Goal: Information Seeking & Learning: Learn about a topic

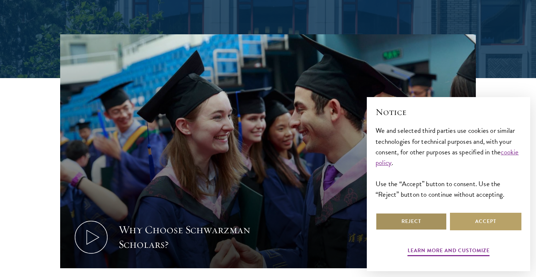
click at [428, 223] on button "Reject" at bounding box center [410, 221] width 71 height 17
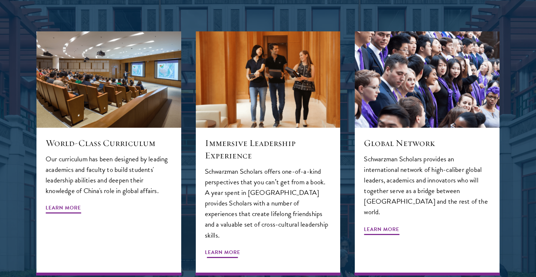
scroll to position [762, 0]
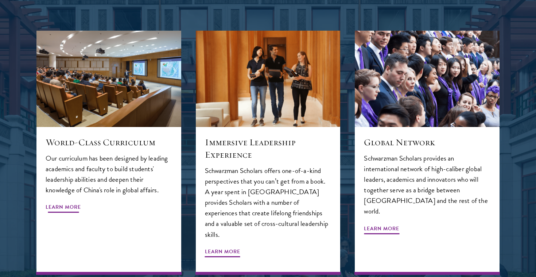
click at [58, 202] on span "Learn More" at bounding box center [63, 207] width 35 height 11
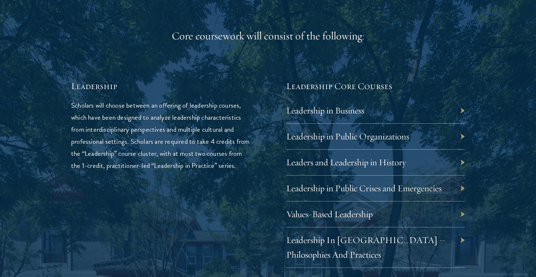
scroll to position [1166, 0]
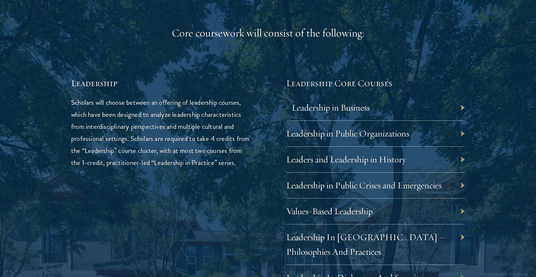
click at [364, 107] on link "Leadership in Business" at bounding box center [331, 107] width 78 height 11
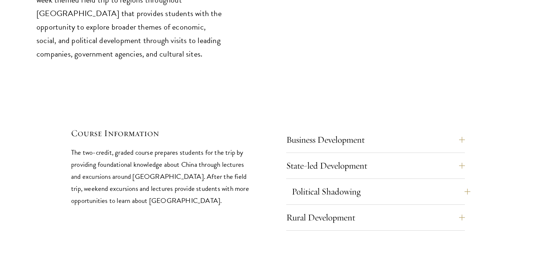
scroll to position [3049, 0]
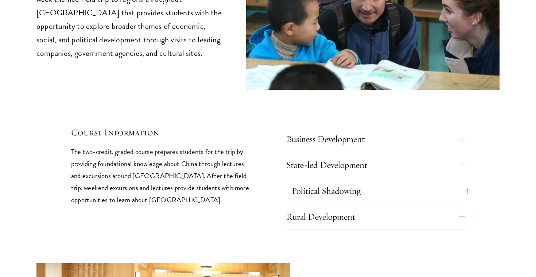
click at [366, 182] on button "Political Shadowing" at bounding box center [381, 190] width 179 height 17
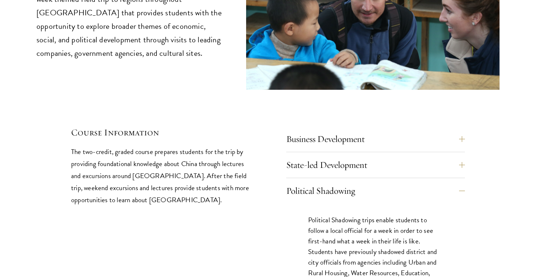
scroll to position [3052, 0]
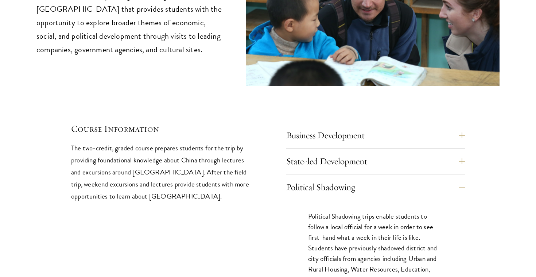
click at [381, 211] on p "Political Shadowing trips enable students to follow a local official for a week…" at bounding box center [375, 253] width 135 height 85
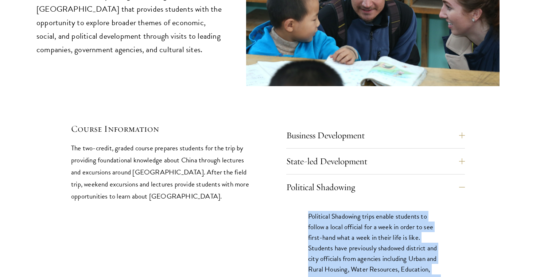
click at [381, 211] on p "Political Shadowing trips enable students to follow a local official for a week…" at bounding box center [375, 253] width 135 height 85
click at [355, 259] on div "Political Shadowing trips enable students to follow a local official for a week…" at bounding box center [375, 257] width 179 height 114
click at [354, 253] on p "Political Shadowing trips enable students to follow a local official for a week…" at bounding box center [375, 253] width 135 height 85
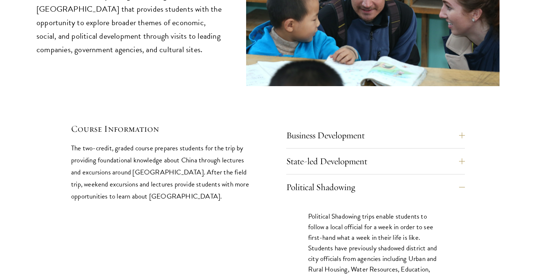
click at [354, 253] on p "Political Shadowing trips enable students to follow a local official for a week…" at bounding box center [375, 253] width 135 height 85
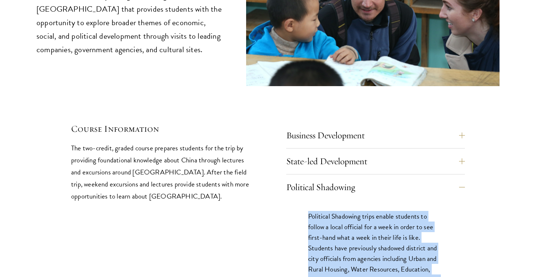
click at [354, 253] on p "Political Shadowing trips enable students to follow a local official for a week…" at bounding box center [375, 253] width 135 height 85
click at [350, 211] on p "Political Shadowing trips enable students to follow a local official for a week…" at bounding box center [375, 253] width 135 height 85
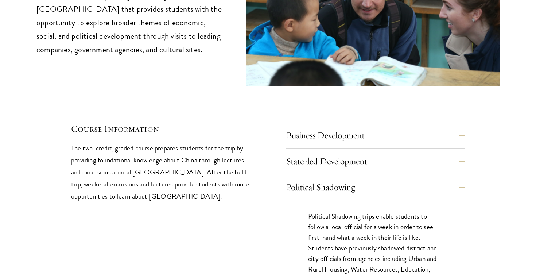
click at [335, 200] on div "Political Shadowing trips enable students to follow a local official for a week…" at bounding box center [375, 257] width 179 height 114
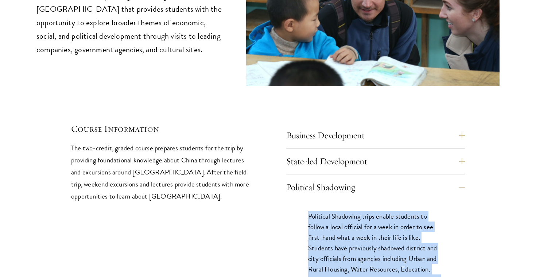
click at [335, 200] on div "Political Shadowing trips enable students to follow a local official for a week…" at bounding box center [375, 257] width 179 height 114
click at [331, 178] on button "Political Shadowing" at bounding box center [381, 186] width 179 height 17
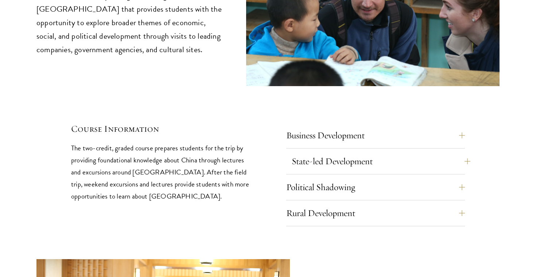
click at [338, 152] on button "State-led Development" at bounding box center [381, 160] width 179 height 17
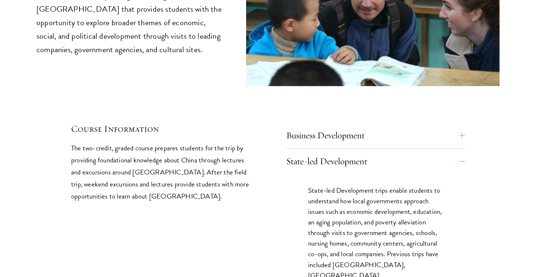
drag, startPoint x: 428, startPoint y: 128, endPoint x: 421, endPoint y: 221, distance: 93.2
click at [420, 222] on div "State-led Development State-led Development trips enable students to understand…" at bounding box center [375, 225] width 179 height 146
click at [421, 221] on p "State-led Development trips enable students to understand how local governments…" at bounding box center [375, 254] width 135 height 138
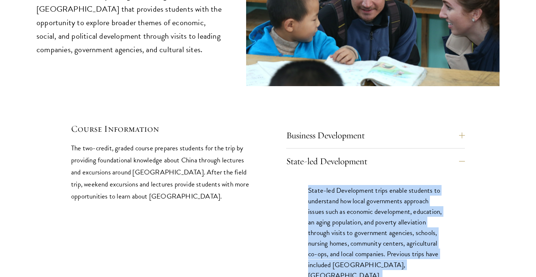
click at [421, 221] on p "State-led Development trips enable students to understand how local governments…" at bounding box center [375, 254] width 135 height 138
click at [410, 152] on button "State-led Development" at bounding box center [381, 160] width 179 height 17
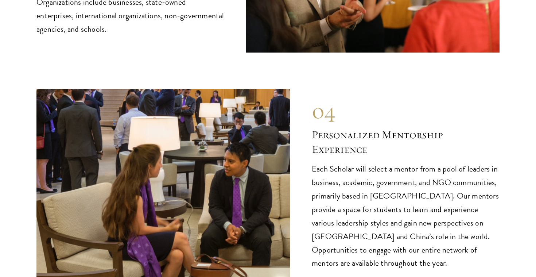
scroll to position [3678, 0]
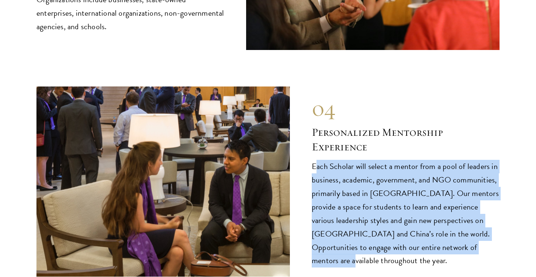
drag, startPoint x: 315, startPoint y: 142, endPoint x: 425, endPoint y: 210, distance: 128.8
click at [425, 211] on p "Each Scholar will select a mentor from a pool of leaders in business, academic,…" at bounding box center [406, 214] width 188 height 108
click at [425, 210] on p "Each Scholar will select a mentor from a pool of leaders in business, academic,…" at bounding box center [406, 214] width 188 height 108
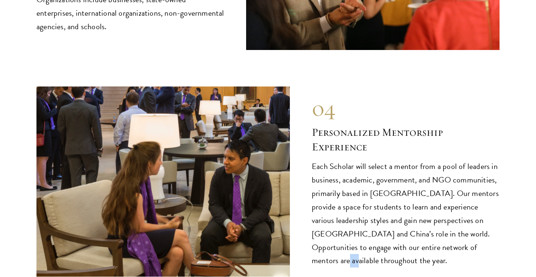
click at [425, 210] on p "Each Scholar will select a mentor from a pool of leaders in business, academic,…" at bounding box center [406, 214] width 188 height 108
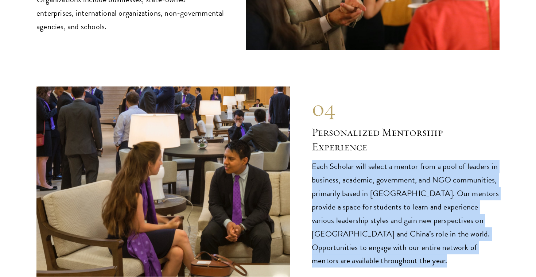
click at [425, 210] on p "Each Scholar will select a mentor from a pool of leaders in business, academic,…" at bounding box center [406, 214] width 188 height 108
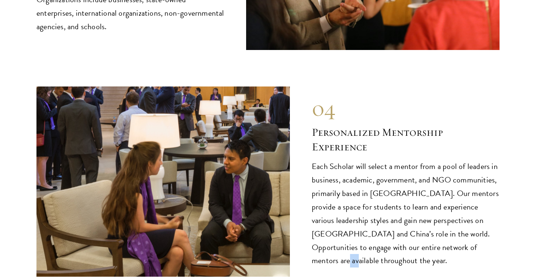
click at [425, 210] on p "Each Scholar will select a mentor from a pool of leaders in business, academic,…" at bounding box center [406, 214] width 188 height 108
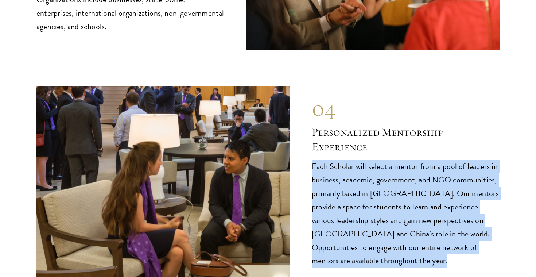
click at [425, 210] on p "Each Scholar will select a mentor from a pool of leaders in business, academic,…" at bounding box center [406, 214] width 188 height 108
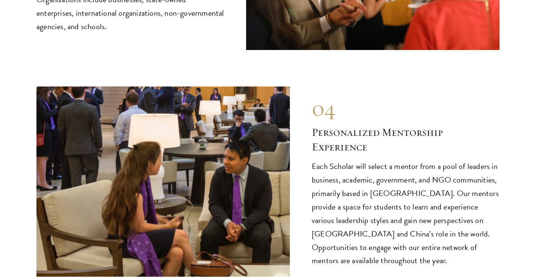
click at [425, 210] on p "Each Scholar will select a mentor from a pool of leaders in business, academic,…" at bounding box center [406, 214] width 188 height 108
click at [425, 212] on p "Each Scholar will select a mentor from a pool of leaders in business, academic,…" at bounding box center [406, 214] width 188 height 108
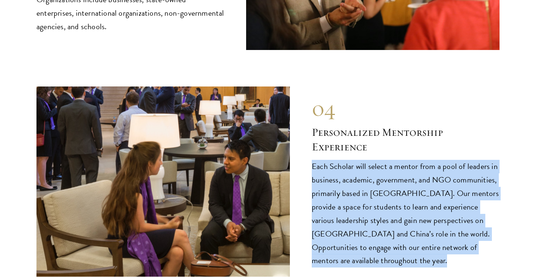
click at [425, 212] on p "Each Scholar will select a mentor from a pool of leaders in business, academic,…" at bounding box center [406, 214] width 188 height 108
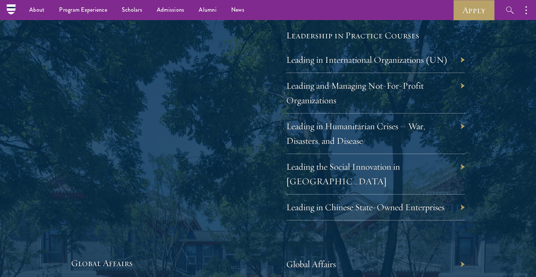
scroll to position [1460, 0]
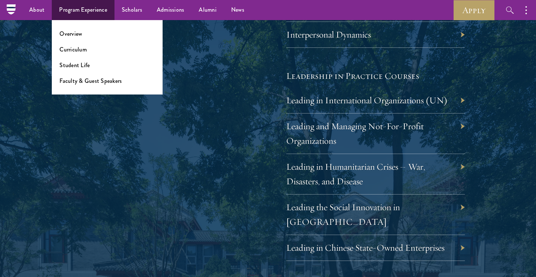
click at [83, 5] on link "Program Experience" at bounding box center [83, 10] width 63 height 20
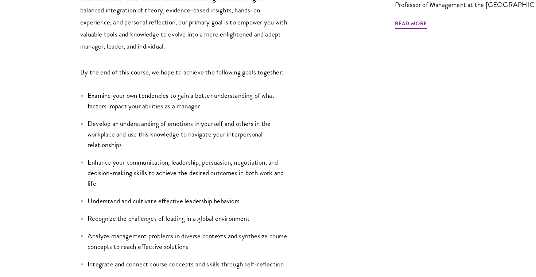
scroll to position [320, 0]
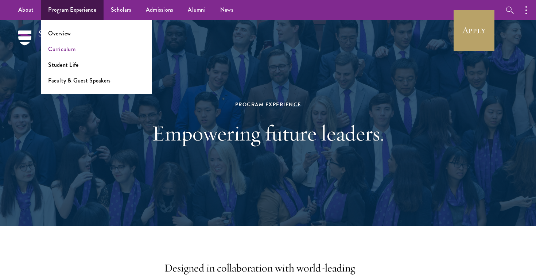
click at [68, 50] on link "Curriculum" at bounding box center [61, 49] width 27 height 8
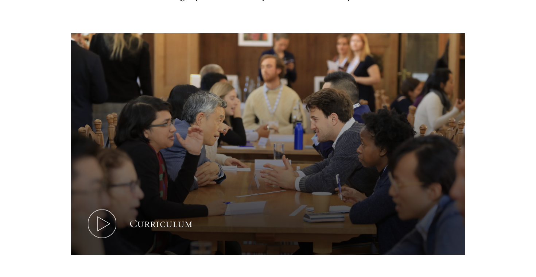
scroll to position [343, 0]
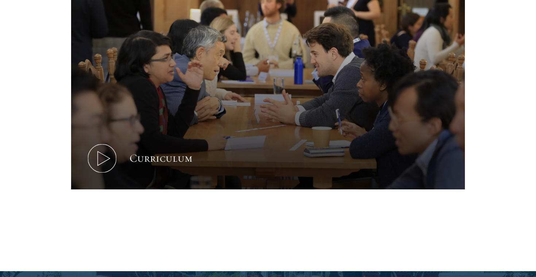
click at [93, 165] on icon at bounding box center [102, 158] width 33 height 33
